Goal: Find specific page/section

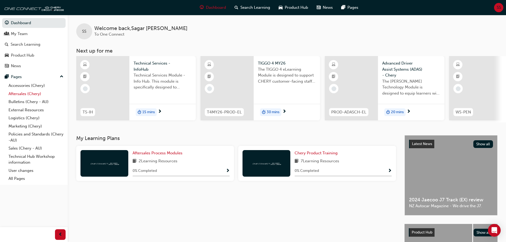
click at [36, 92] on link "Aftersales (Chery)" at bounding box center [35, 94] width 59 height 8
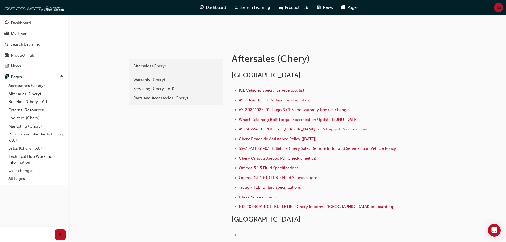
scroll to position [80, 0]
click at [148, 80] on div "Warranty (Chery)" at bounding box center [175, 79] width 85 height 6
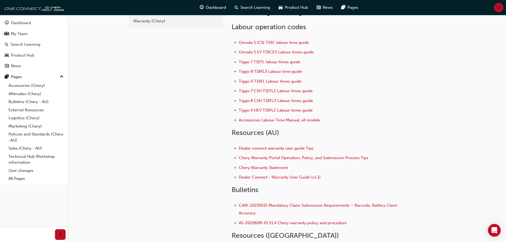
scroll to position [27, 0]
click at [261, 53] on span "Omoda 5 EV T19CEV Labour times guide" at bounding box center [276, 52] width 75 height 5
